Goal: Task Accomplishment & Management: Manage account settings

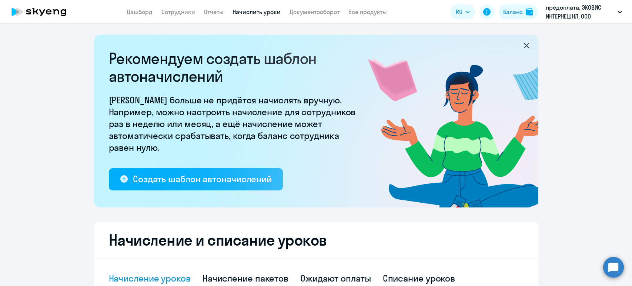
select select "10"
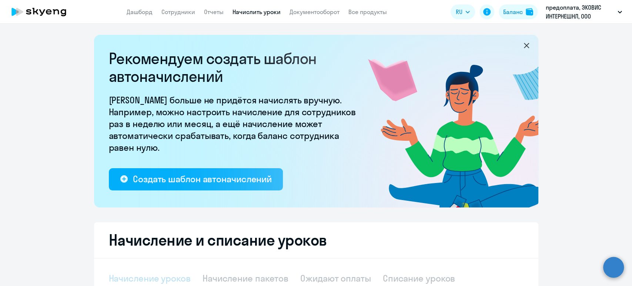
select select "10"
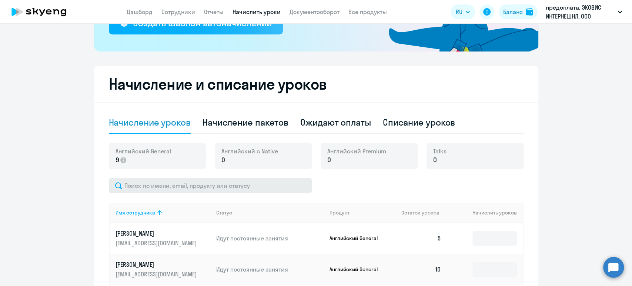
scroll to position [164, 0]
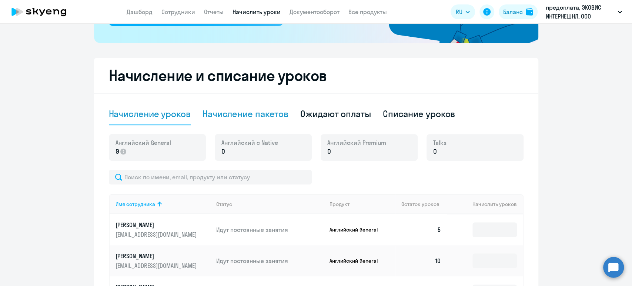
click at [235, 110] on div "Начисление пакетов" at bounding box center [246, 114] width 86 height 12
select select "10"
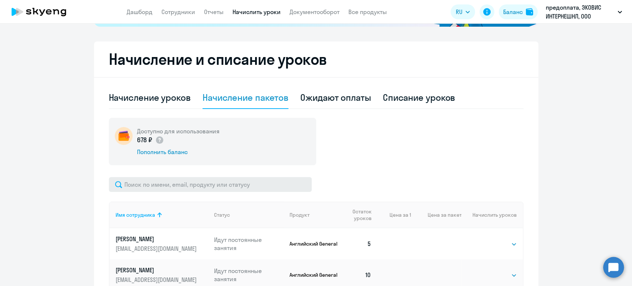
scroll to position [136, 0]
